Goal: Transaction & Acquisition: Purchase product/service

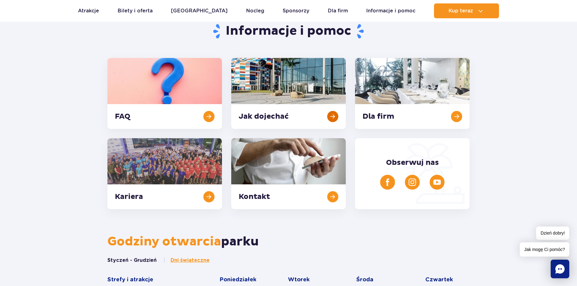
scroll to position [62, 0]
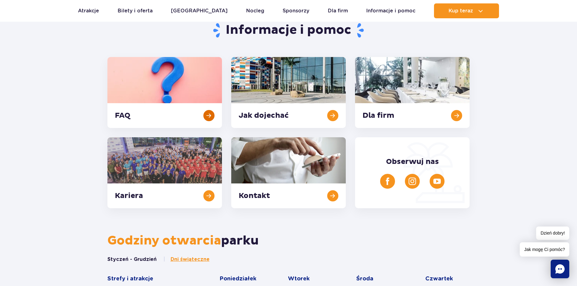
click at [196, 100] on link at bounding box center [164, 92] width 115 height 71
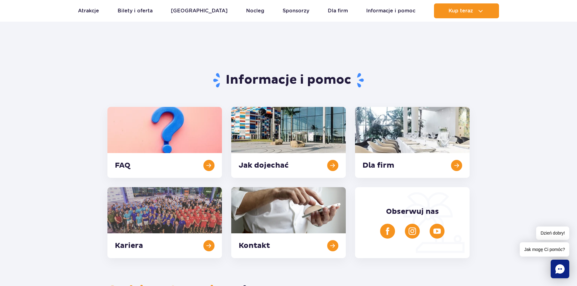
scroll to position [0, 0]
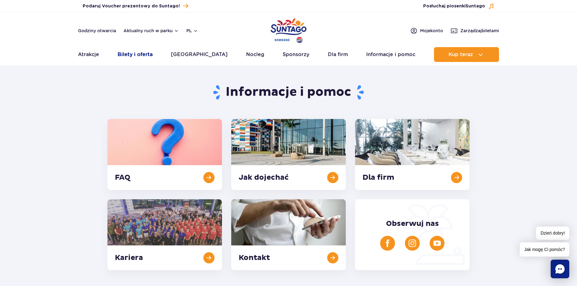
click at [131, 55] on link "Bilety i oferta" at bounding box center [135, 54] width 35 height 15
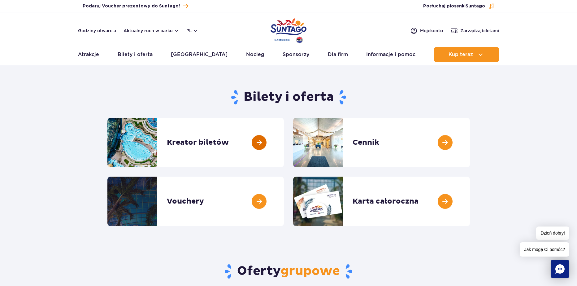
click at [284, 142] on link at bounding box center [284, 143] width 0 height 50
click at [470, 137] on link at bounding box center [470, 143] width 0 height 50
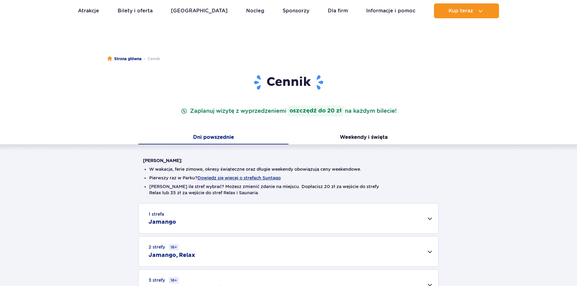
scroll to position [124, 0]
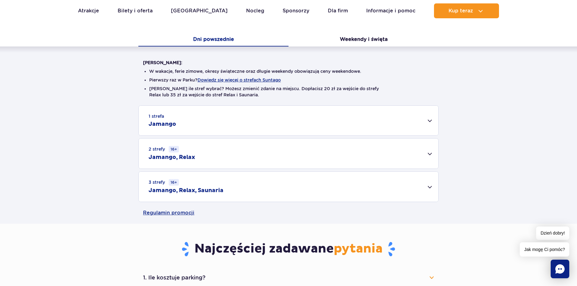
click at [280, 192] on div "3 strefy 16+ Jamango, Relax, Saunaria" at bounding box center [289, 187] width 300 height 30
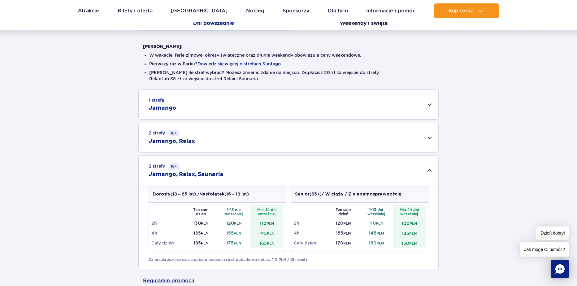
scroll to position [217, 0]
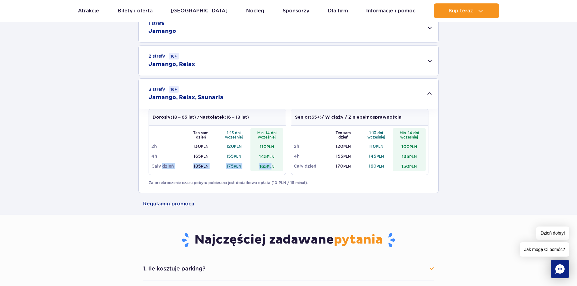
drag, startPoint x: 206, startPoint y: 168, endPoint x: 273, endPoint y: 166, distance: 67.9
click at [273, 166] on tr "Cały dzień 185 PLN 175 PLN 165 PLN" at bounding box center [217, 166] width 132 height 10
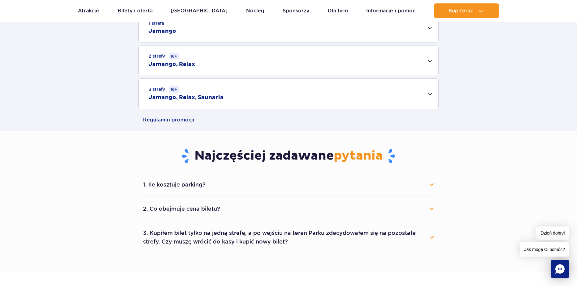
drag, startPoint x: 274, startPoint y: 166, endPoint x: 288, endPoint y: 178, distance: 18.4
click at [274, 131] on div "Cennik Zaplanuj wizytę z wyprzedzeniem i oszczędź do 20 zł na każdym bilecie! D…" at bounding box center [288, 7] width 587 height 247
click at [237, 99] on div "3 strefy 16+ Jamango, Relax, Saunaria" at bounding box center [289, 94] width 300 height 30
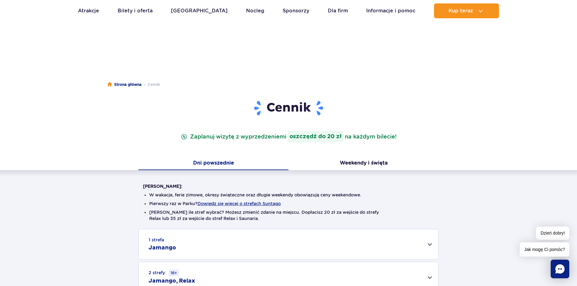
scroll to position [0, 0]
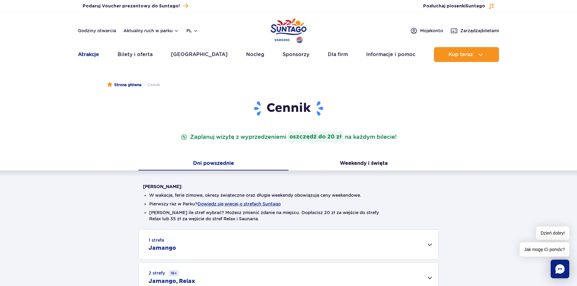
click at [90, 55] on link "Atrakcje" at bounding box center [88, 54] width 21 height 15
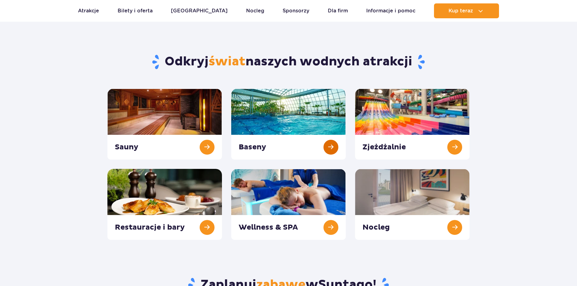
scroll to position [31, 0]
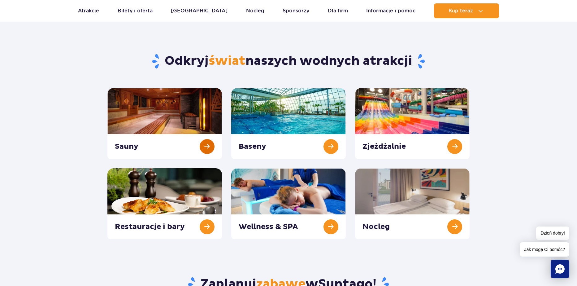
click at [162, 114] on link at bounding box center [164, 123] width 115 height 71
click at [303, 209] on link at bounding box center [288, 203] width 115 height 71
click at [317, 136] on link at bounding box center [288, 123] width 115 height 71
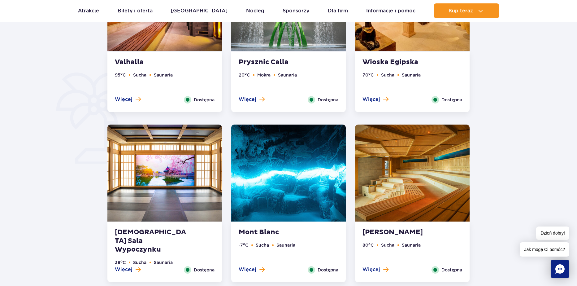
scroll to position [434, 0]
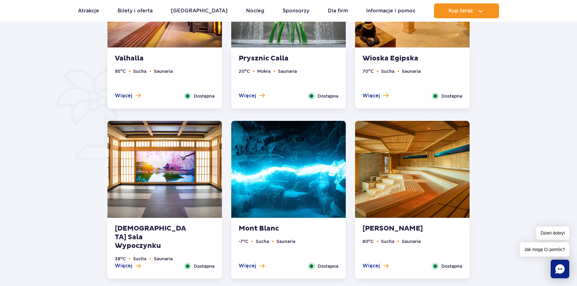
click at [186, 185] on img at bounding box center [164, 169] width 115 height 97
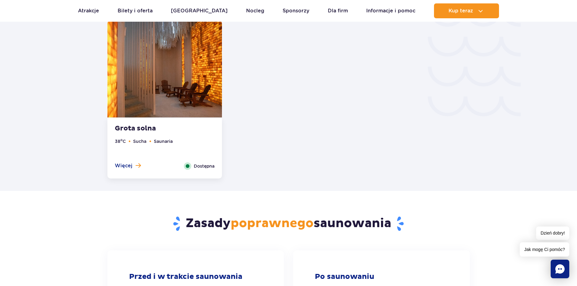
scroll to position [1091, 0]
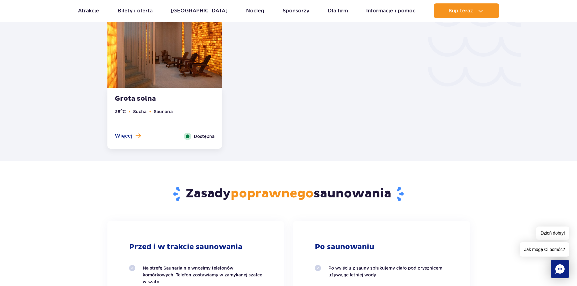
drag, startPoint x: 276, startPoint y: 159, endPoint x: 285, endPoint y: 151, distance: 11.6
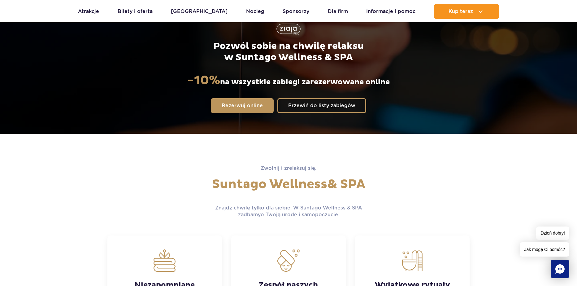
scroll to position [93, 0]
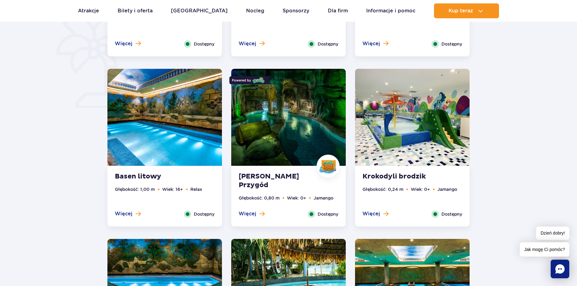
scroll to position [465, 0]
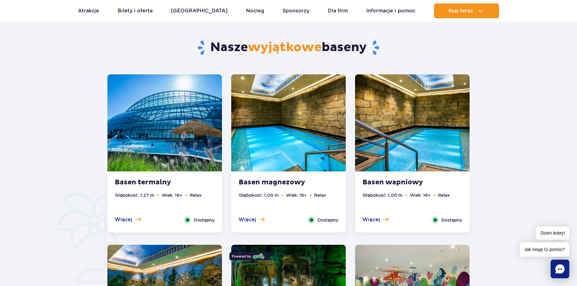
click at [208, 131] on img at bounding box center [164, 122] width 115 height 97
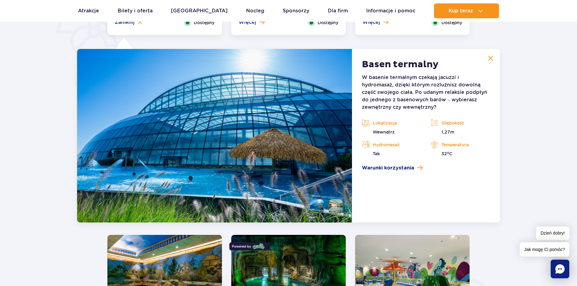
scroll to position [457, 0]
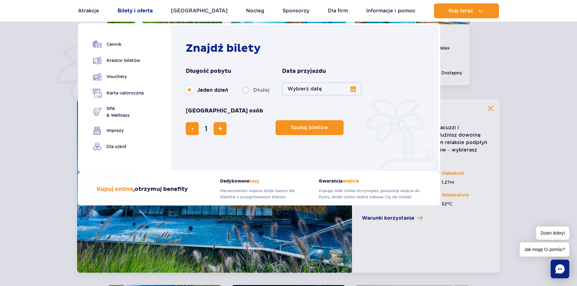
click at [146, 10] on link "Bilety i oferta" at bounding box center [135, 10] width 35 height 15
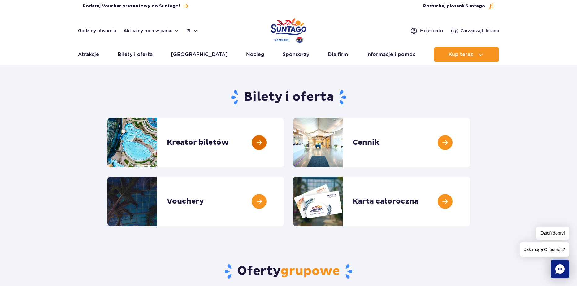
click at [284, 145] on link at bounding box center [284, 143] width 0 height 50
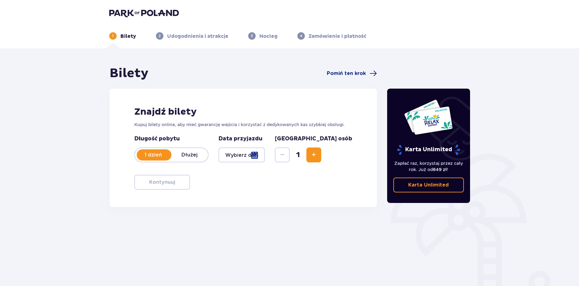
click at [252, 155] on div at bounding box center [242, 154] width 47 height 15
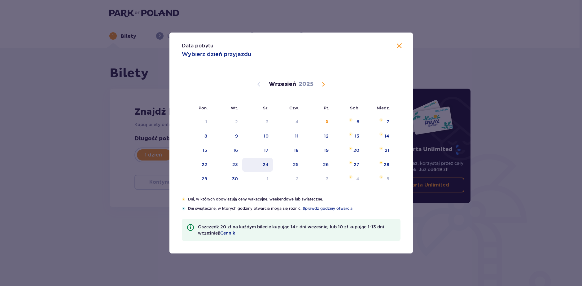
click at [269, 164] on div "24" at bounding box center [257, 165] width 31 height 14
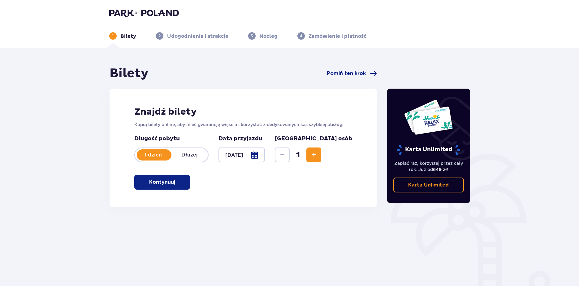
click at [321, 158] on button "Increase" at bounding box center [314, 154] width 15 height 15
click at [264, 144] on div "Data przyjazdu [DATE]" at bounding box center [242, 148] width 47 height 27
click at [265, 155] on div at bounding box center [242, 154] width 47 height 15
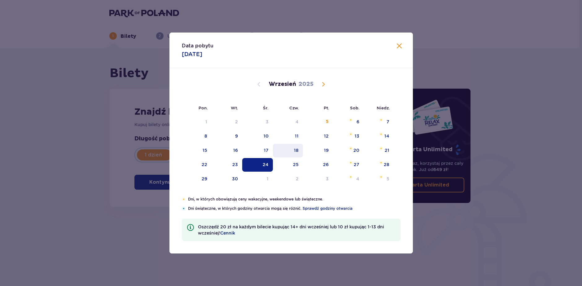
click at [286, 155] on div "Pon. Wt. Śr. Czw. Pt. Sob. [GEOGRAPHIC_DATA]. [DATE] 28 29 30 31 1 2 3 4 5 6 7 …" at bounding box center [290, 132] width 243 height 128
click at [324, 85] on span "Calendar" at bounding box center [323, 84] width 7 height 7
click at [323, 164] on div "24" at bounding box center [318, 165] width 31 height 14
type input "[DATE]"
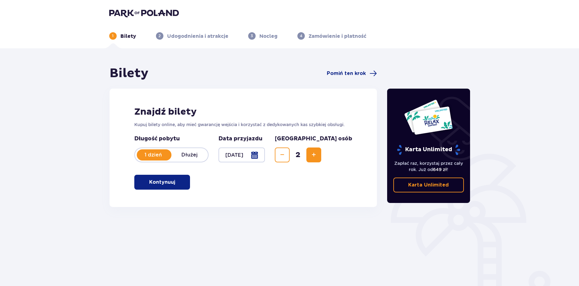
click at [399, 44] on header "1 Bilety 2 Udogodnienia i atrakcje 3 Nocleg 4 Zamówienie i płatność" at bounding box center [289, 24] width 579 height 48
click at [171, 182] on button "Kontynuuj" at bounding box center [162, 182] width 56 height 15
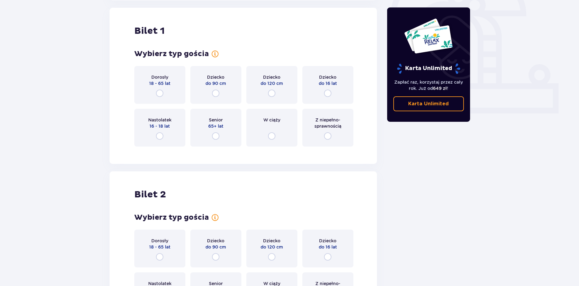
scroll to position [207, 0]
click at [167, 90] on div "Dorosły 18 - 65 lat" at bounding box center [159, 85] width 51 height 38
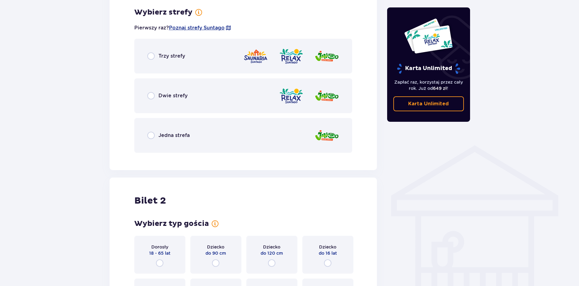
scroll to position [358, 0]
click at [151, 63] on div "Trzy strefy" at bounding box center [243, 55] width 218 height 35
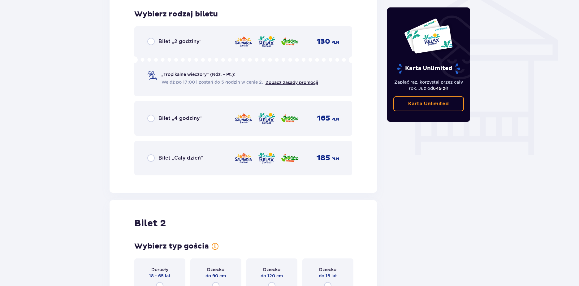
scroll to position [515, 0]
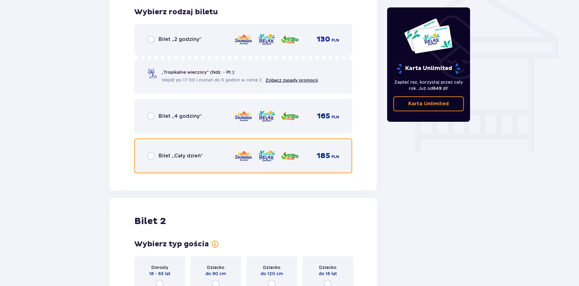
click at [151, 153] on input "radio" at bounding box center [150, 155] width 7 height 7
radio input "true"
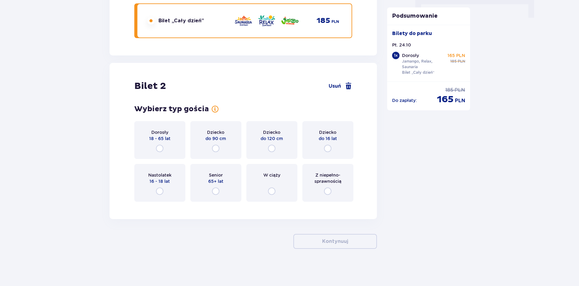
click at [167, 150] on div "Dorosły 18 - 65 lat" at bounding box center [159, 140] width 51 height 38
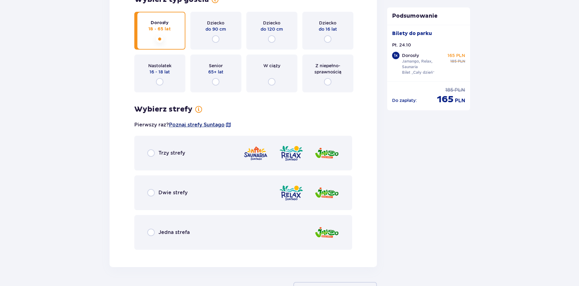
scroll to position [746, 0]
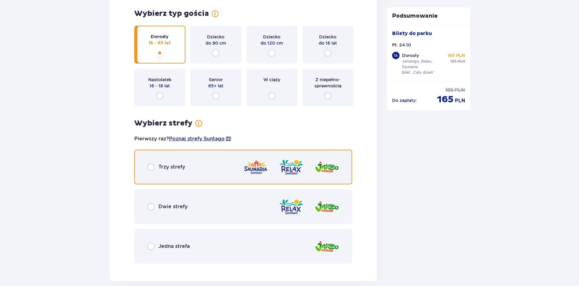
click at [150, 164] on input "radio" at bounding box center [150, 166] width 7 height 7
radio input "true"
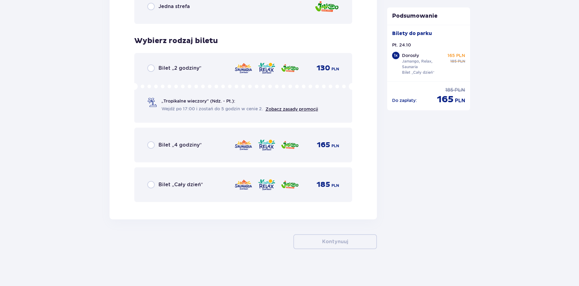
scroll to position [986, 0]
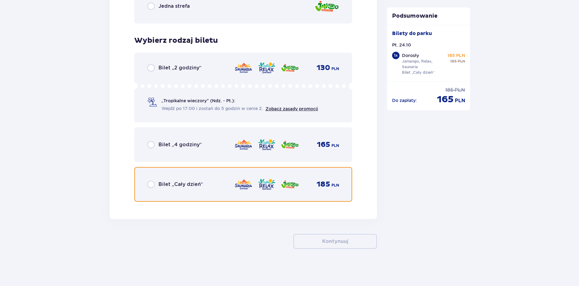
click at [153, 183] on input "radio" at bounding box center [150, 184] width 7 height 7
radio input "true"
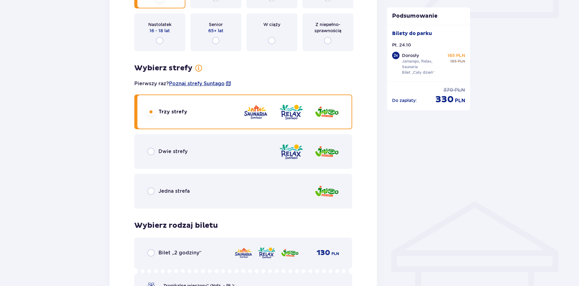
scroll to position [306, 0]
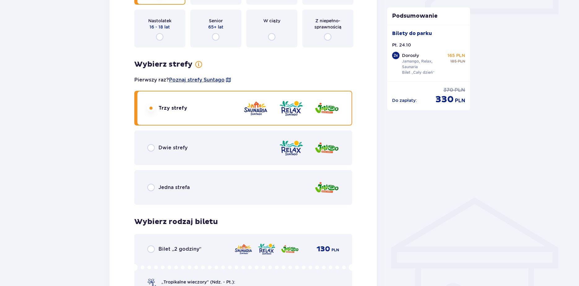
click at [174, 150] on p "Dwie strefy" at bounding box center [173, 147] width 29 height 7
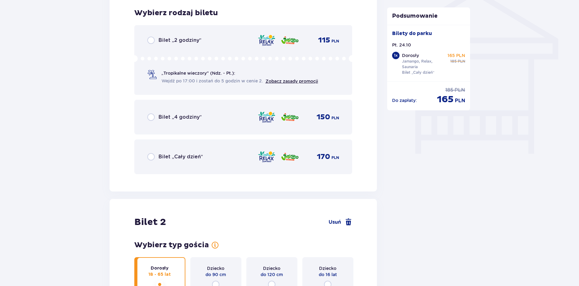
scroll to position [515, 0]
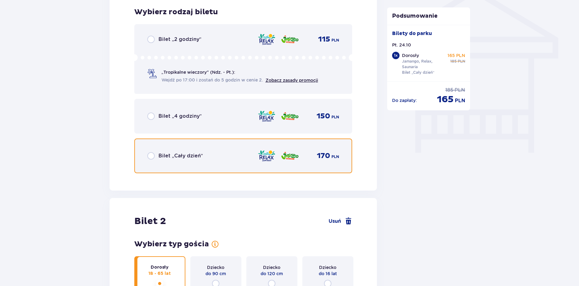
click at [154, 154] on input "radio" at bounding box center [150, 155] width 7 height 7
radio input "true"
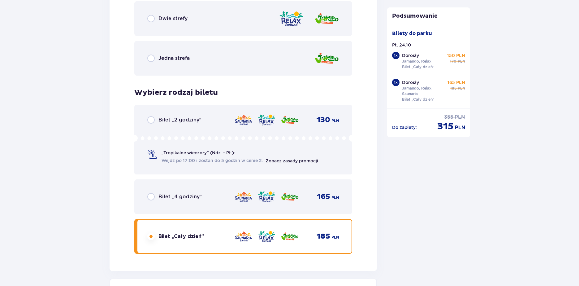
scroll to position [801, 0]
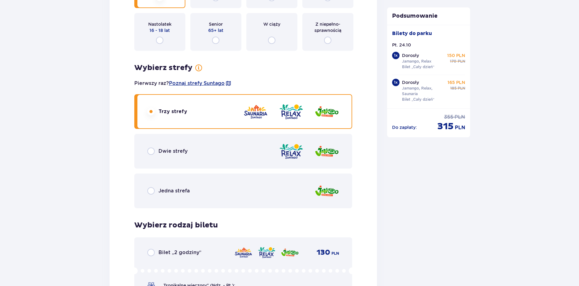
click at [158, 164] on div "Dwie strefy" at bounding box center [243, 151] width 218 height 35
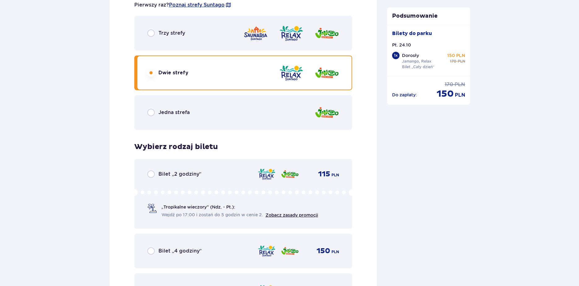
scroll to position [956, 0]
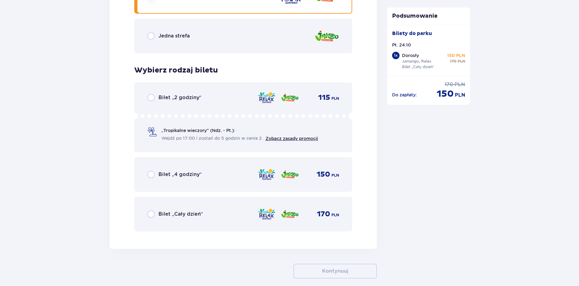
click at [156, 211] on div "Bilet „Cały dzień”" at bounding box center [175, 213] width 56 height 7
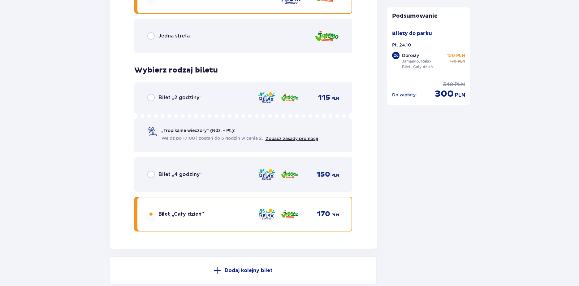
scroll to position [801, 0]
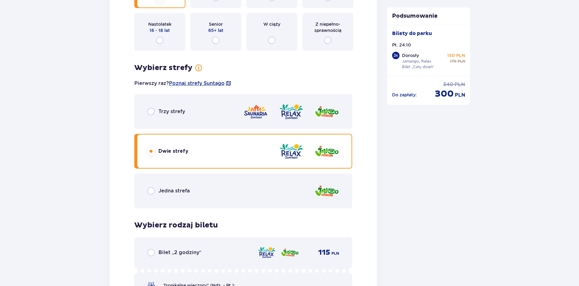
click at [156, 111] on div "Trzy strefy" at bounding box center [166, 111] width 38 height 7
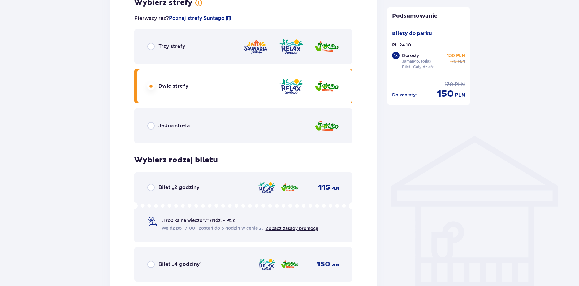
scroll to position [337, 0]
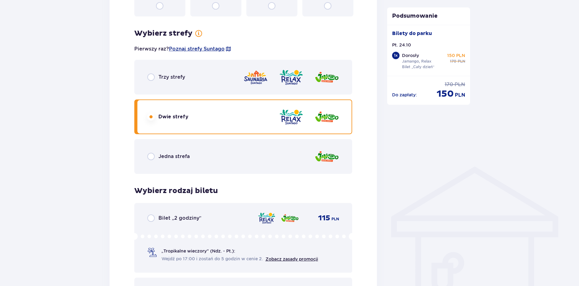
click at [166, 80] on p "Trzy strefy" at bounding box center [172, 77] width 27 height 7
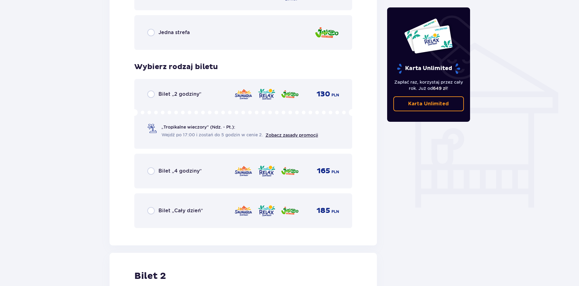
click at [164, 199] on div "Bilet „Cały dzień” 185 PLN" at bounding box center [243, 210] width 218 height 35
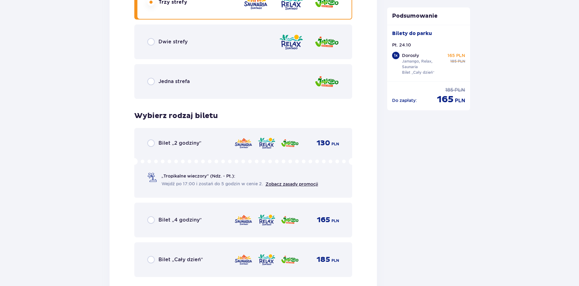
scroll to position [922, 0]
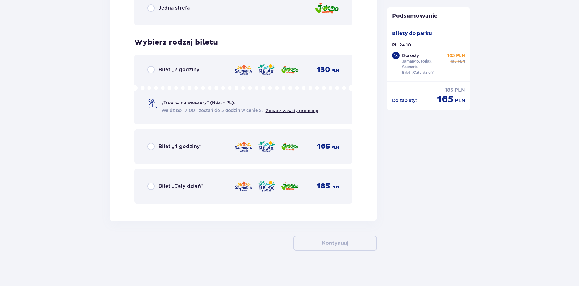
drag, startPoint x: 160, startPoint y: 181, endPoint x: 164, endPoint y: 184, distance: 6.0
click at [159, 181] on div "Bilet „Cały dzień” 185 PLN" at bounding box center [243, 186] width 192 height 13
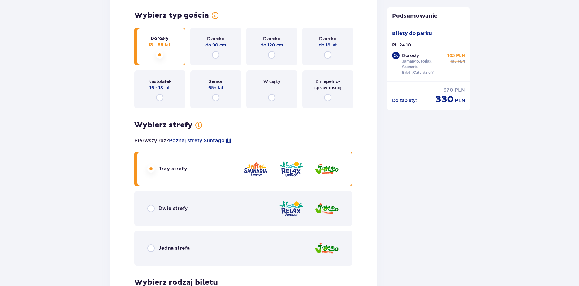
scroll to position [739, 0]
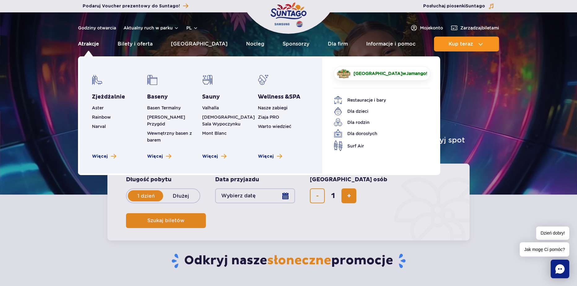
click at [82, 42] on link "Atrakcje" at bounding box center [88, 44] width 21 height 15
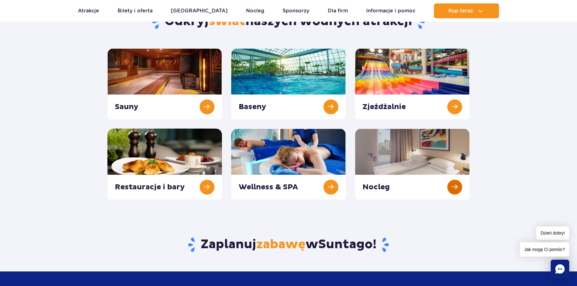
scroll to position [62, 0]
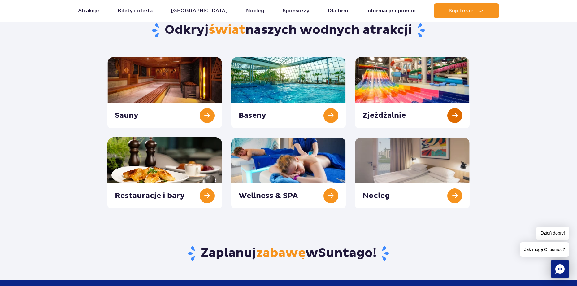
click at [406, 87] on link at bounding box center [412, 92] width 115 height 71
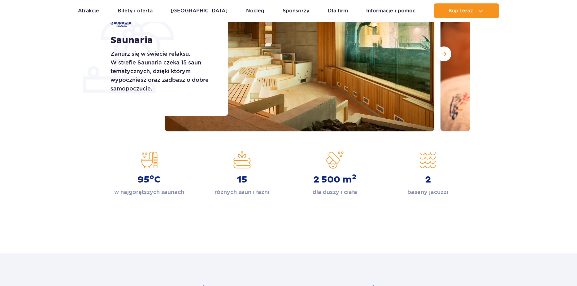
scroll to position [31, 0]
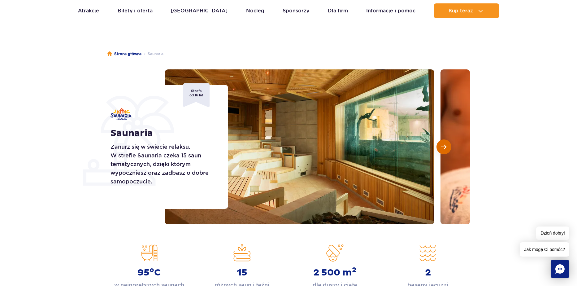
click at [444, 150] on button "Następny slajd" at bounding box center [444, 146] width 15 height 15
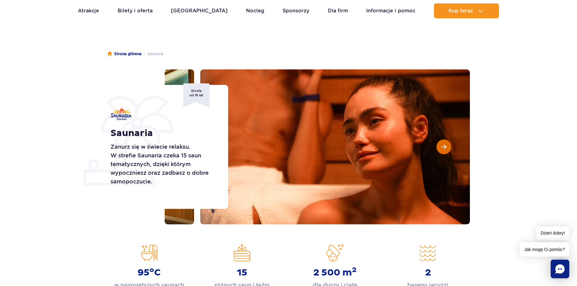
click at [442, 150] on span "Następny slajd" at bounding box center [443, 147] width 5 height 6
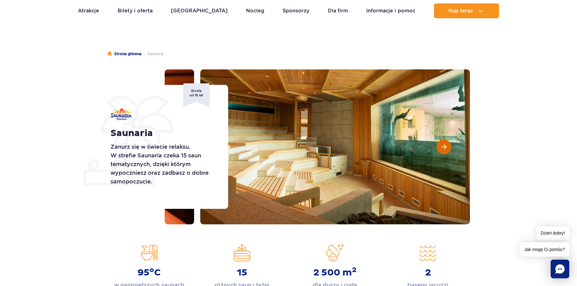
click at [440, 149] on button "Następny slajd" at bounding box center [444, 146] width 15 height 15
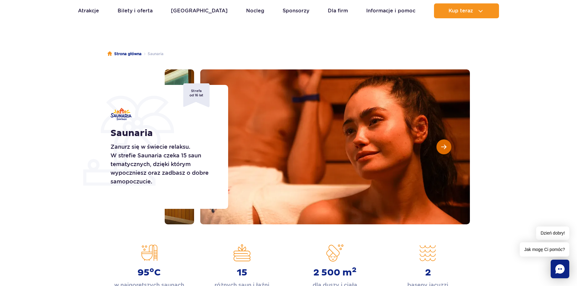
click at [438, 148] on button "Następny slajd" at bounding box center [444, 146] width 15 height 15
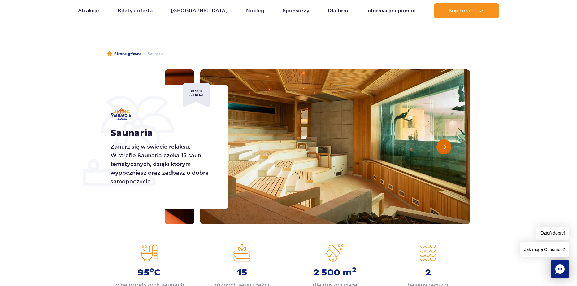
click at [438, 148] on button "Następny slajd" at bounding box center [444, 146] width 15 height 15
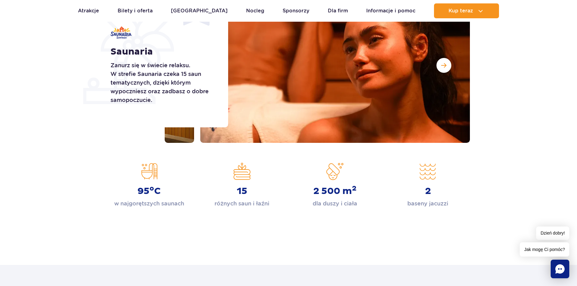
scroll to position [93, 0]
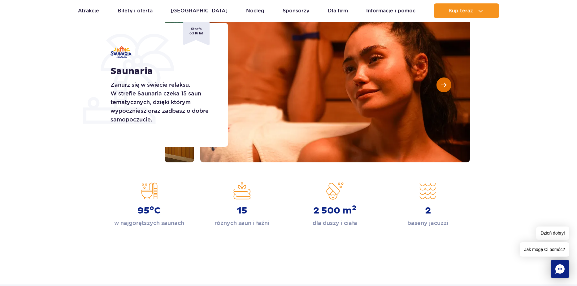
click at [444, 88] on span "Następny slajd" at bounding box center [443, 85] width 5 height 6
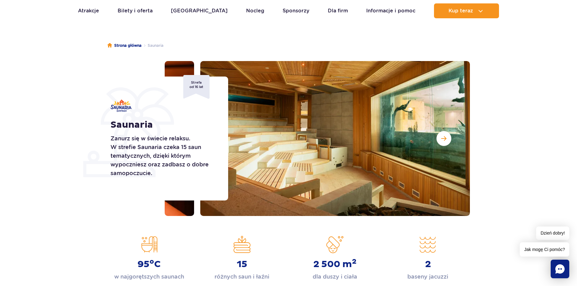
scroll to position [0, 0]
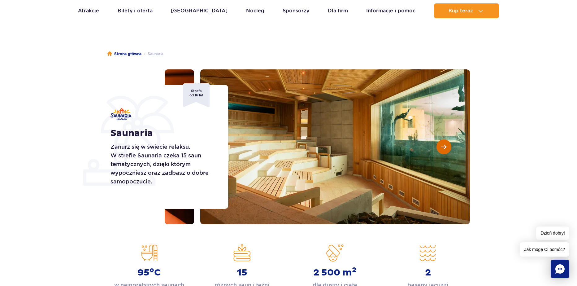
click at [446, 148] on span "Następny slajd" at bounding box center [443, 147] width 5 height 6
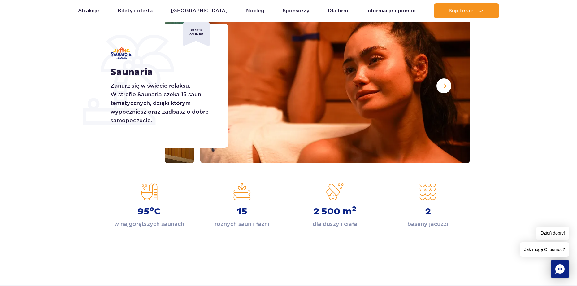
scroll to position [93, 0]
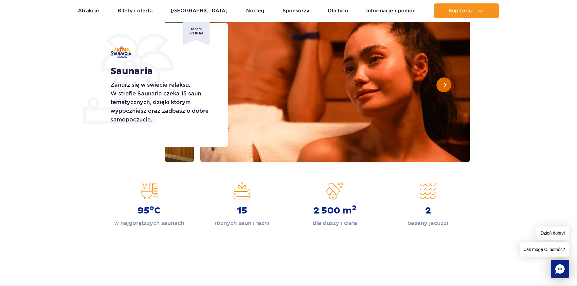
click at [442, 85] on span "Następny slajd" at bounding box center [443, 85] width 5 height 6
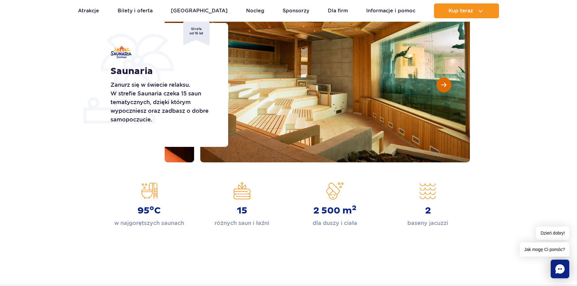
click at [442, 85] on span "Następny slajd" at bounding box center [443, 85] width 5 height 6
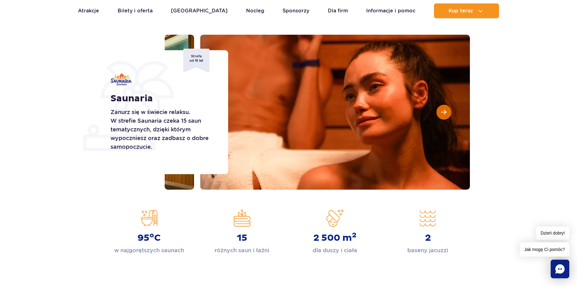
scroll to position [62, 0]
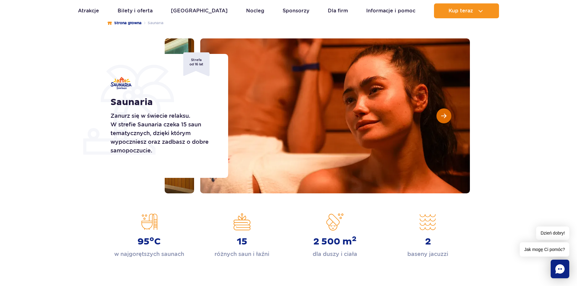
click at [449, 116] on button "Następny slajd" at bounding box center [444, 115] width 15 height 15
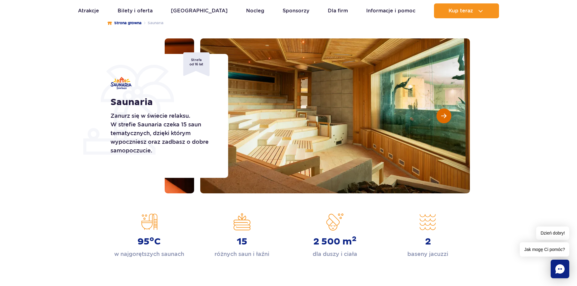
click at [448, 116] on button "Następny slajd" at bounding box center [444, 115] width 15 height 15
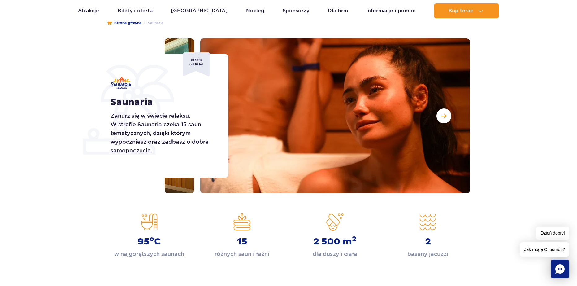
drag, startPoint x: 279, startPoint y: 50, endPoint x: 282, endPoint y: 26, distance: 24.4
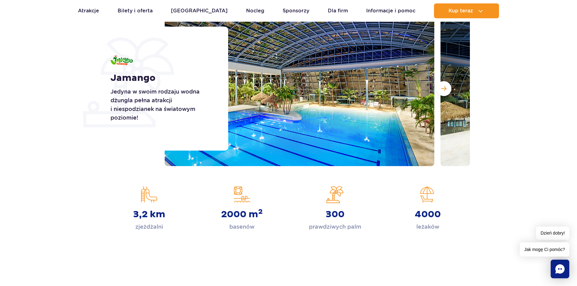
scroll to position [93, 0]
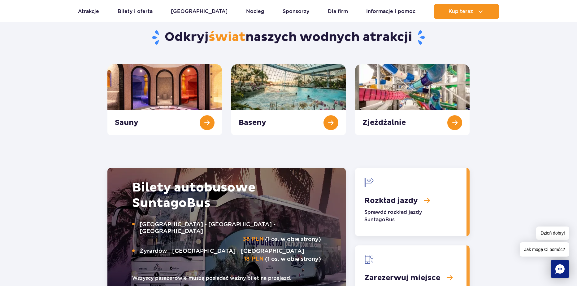
scroll to position [681, 0]
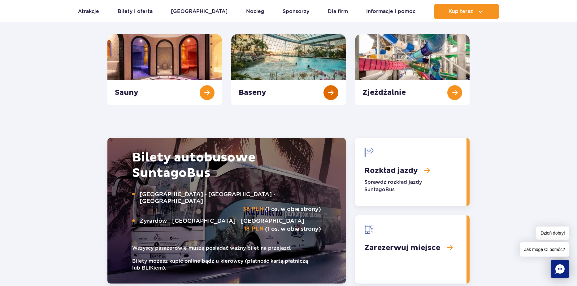
drag, startPoint x: 327, startPoint y: 75, endPoint x: 308, endPoint y: 77, distance: 19.0
drag, startPoint x: 189, startPoint y: 68, endPoint x: 352, endPoint y: 15, distance: 171.7
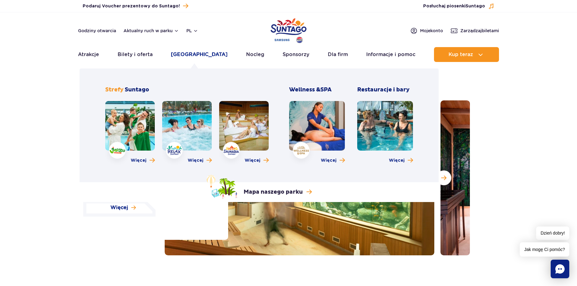
click at [187, 54] on link "[GEOGRAPHIC_DATA]" at bounding box center [199, 54] width 57 height 15
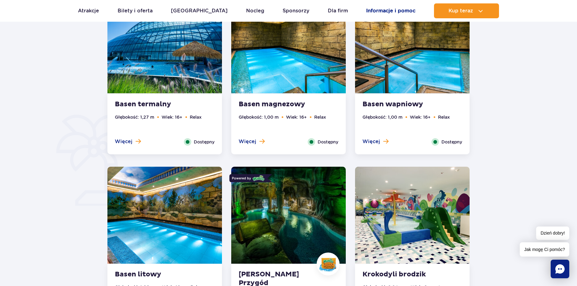
scroll to position [310, 0]
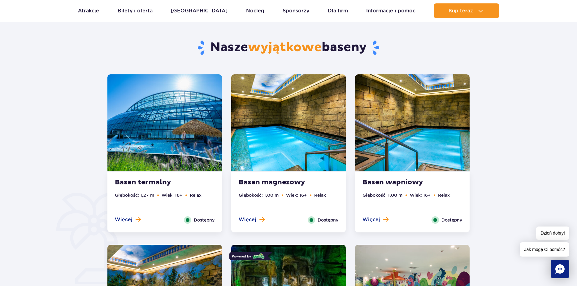
click at [260, 102] on img at bounding box center [288, 122] width 115 height 97
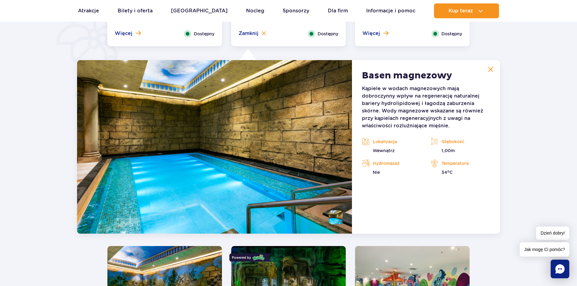
scroll to position [519, 0]
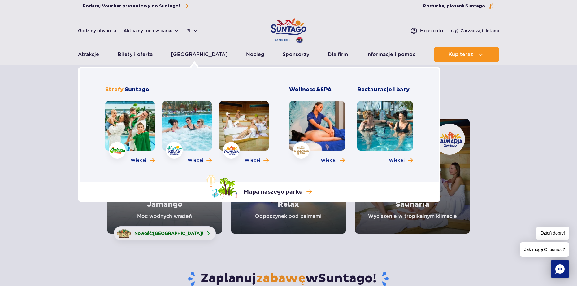
click at [190, 117] on link at bounding box center [187, 126] width 50 height 50
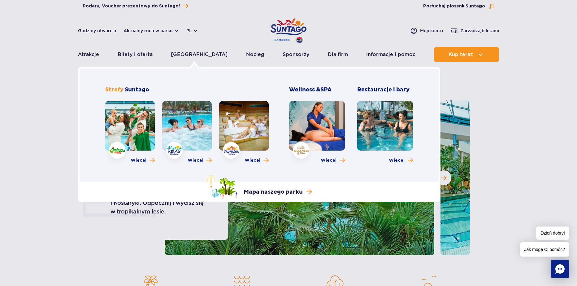
click at [138, 154] on div "Więcej" at bounding box center [130, 134] width 50 height 66
click at [142, 144] on link at bounding box center [130, 126] width 50 height 50
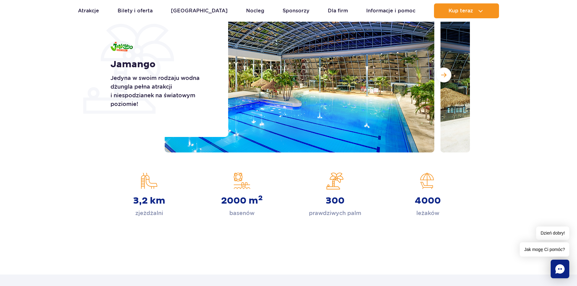
scroll to position [93, 0]
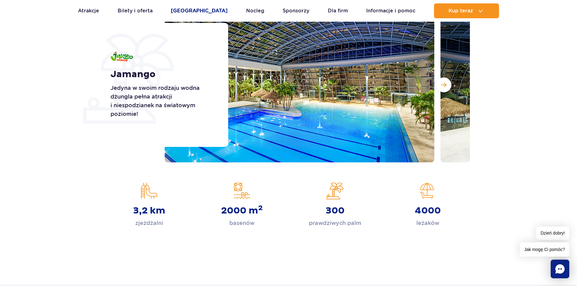
click at [189, 10] on link "[GEOGRAPHIC_DATA]" at bounding box center [199, 10] width 57 height 15
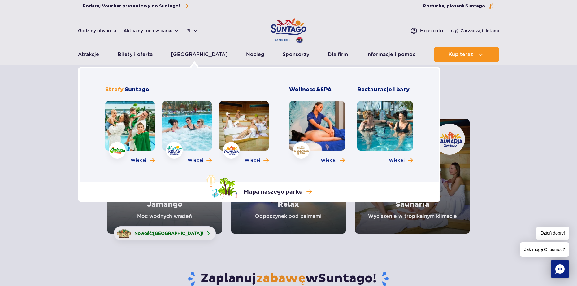
click at [336, 138] on link at bounding box center [317, 126] width 56 height 50
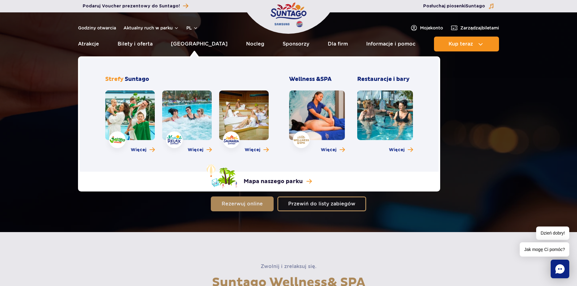
click at [400, 137] on link at bounding box center [385, 115] width 56 height 50
